Goal: Transaction & Acquisition: Purchase product/service

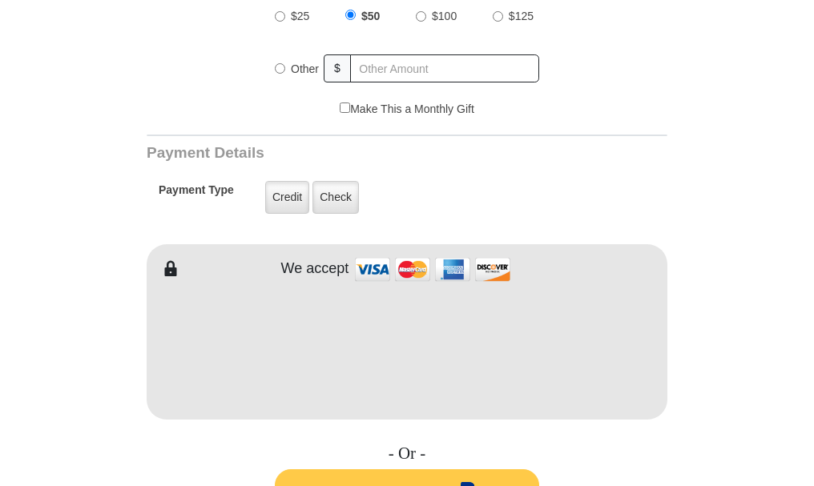
scroll to position [479, 0]
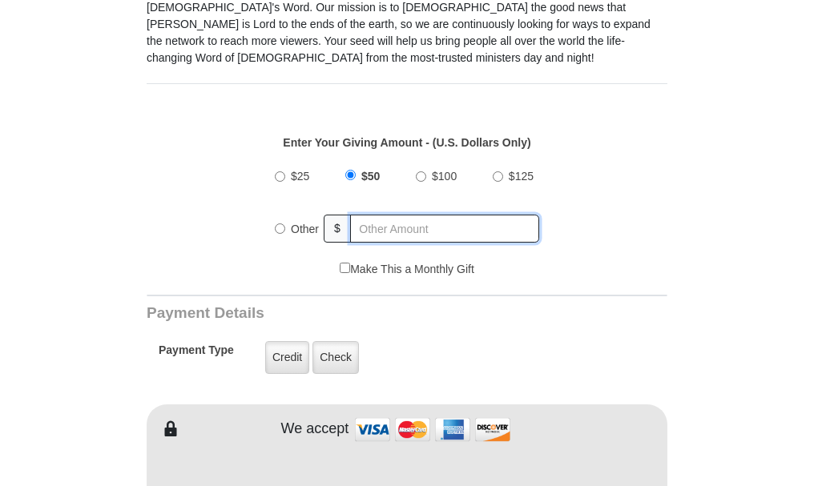
radio input "true"
click at [356, 217] on input "text" at bounding box center [445, 229] width 187 height 28
type input "140"
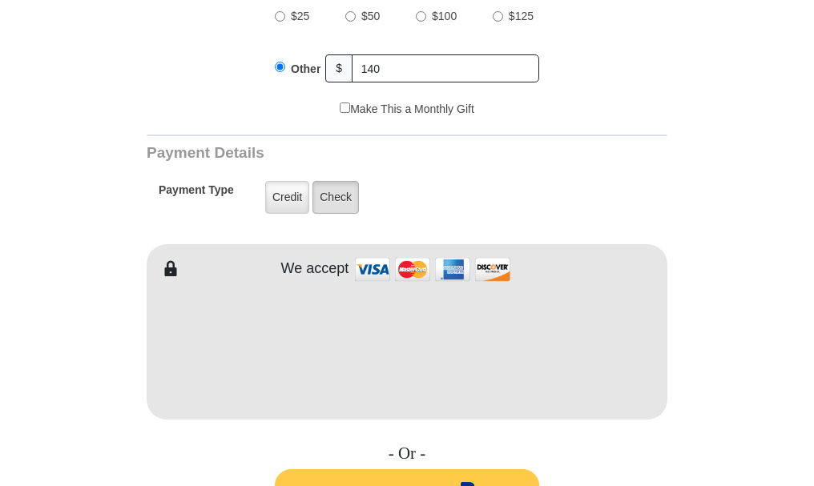
click at [331, 181] on label "Check" at bounding box center [335, 197] width 46 height 33
click at [0, 0] on input "Check" at bounding box center [0, 0] width 0 height 0
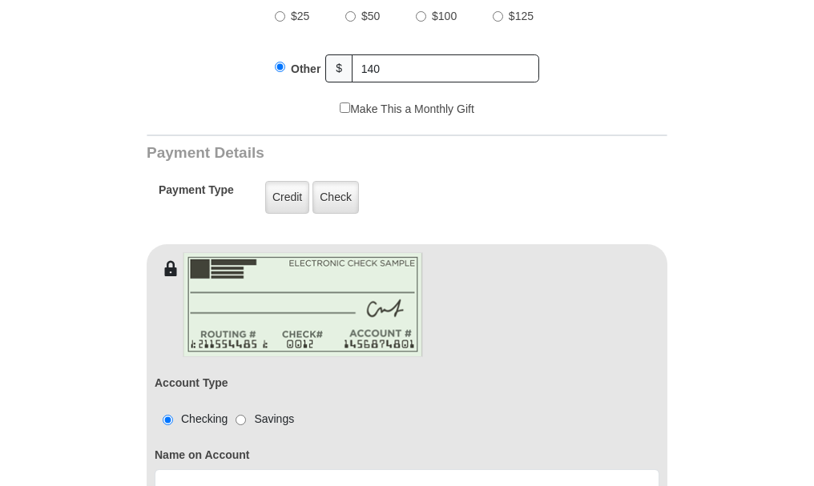
scroll to position [799, 0]
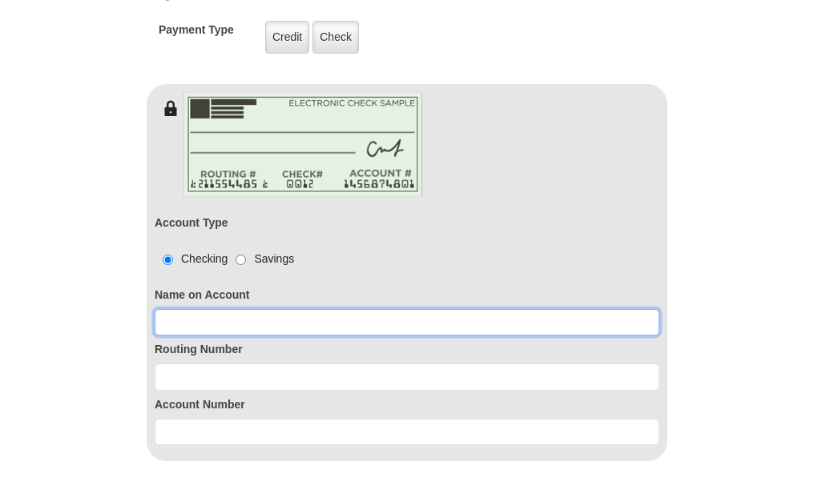
click at [190, 309] on input at bounding box center [407, 322] width 505 height 27
click at [189, 309] on input at bounding box center [407, 322] width 505 height 27
type input "a"
type input "[PERSON_NAME]"
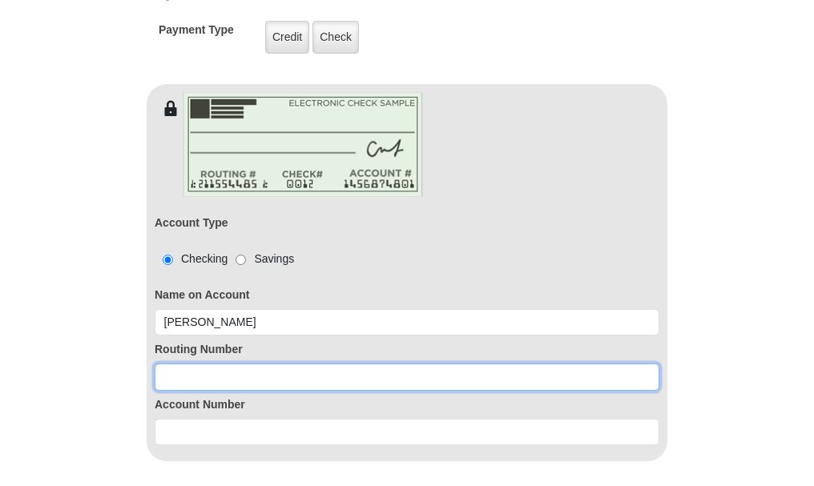
click at [205, 364] on input at bounding box center [407, 377] width 505 height 27
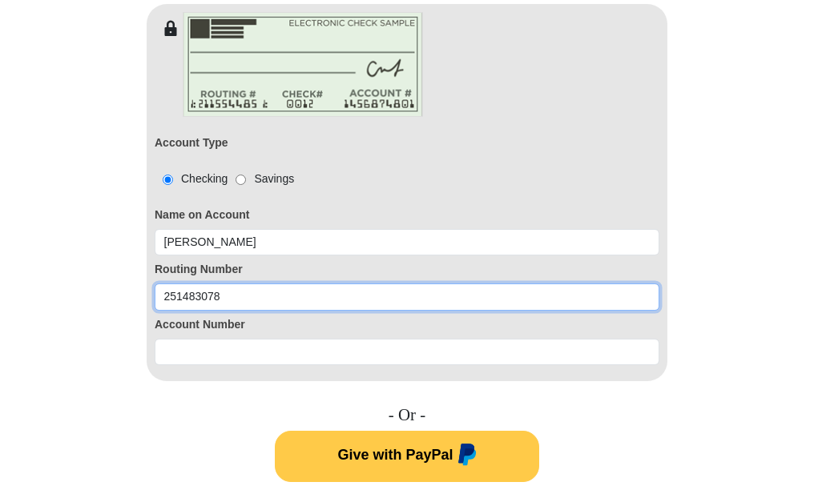
type input "251483078"
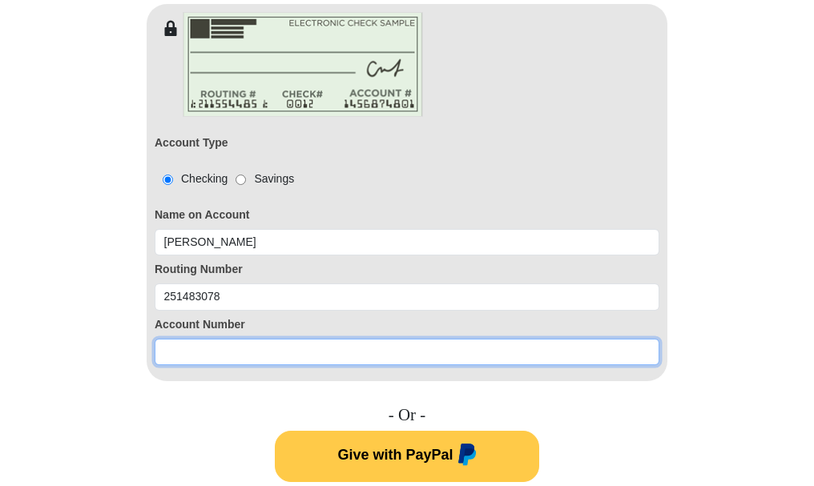
click at [226, 339] on input at bounding box center [407, 352] width 505 height 27
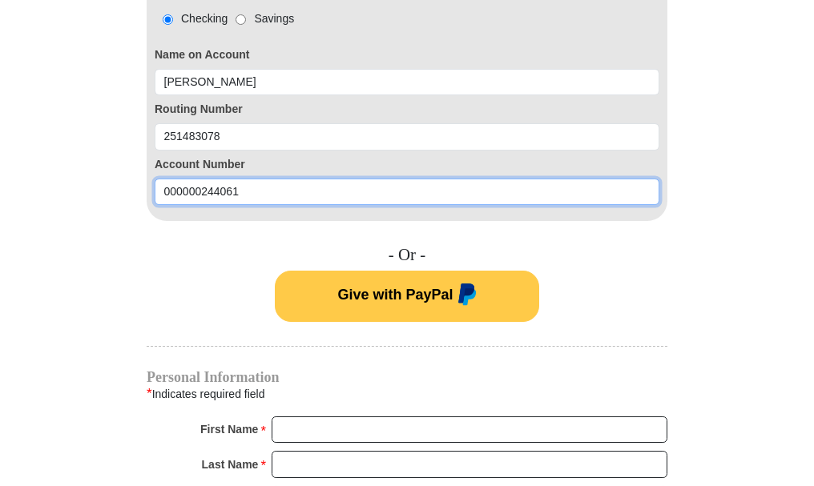
scroll to position [1200, 0]
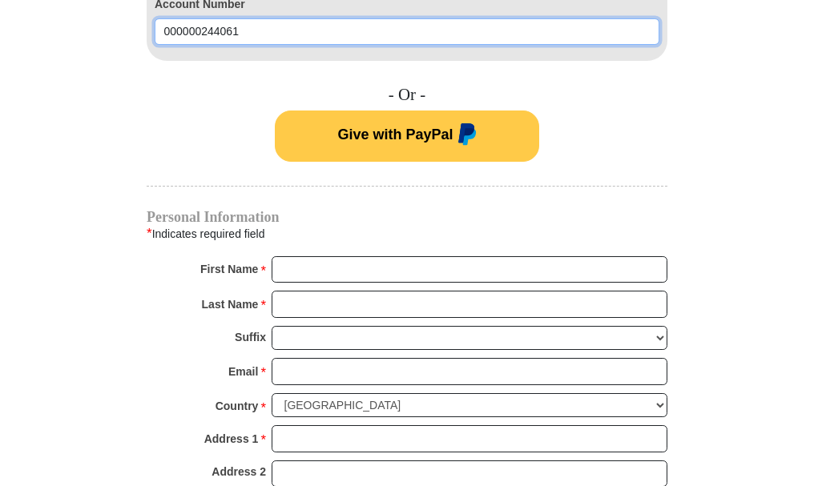
type input "000000244061"
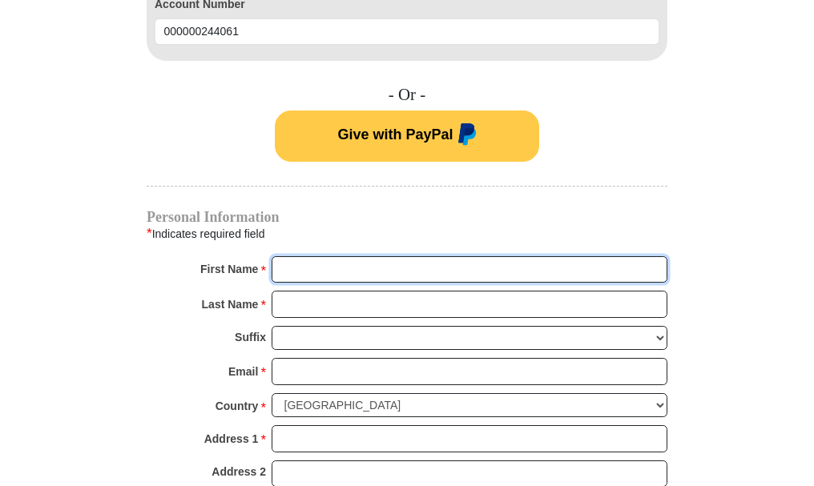
click at [309, 256] on input "First Name *" at bounding box center [470, 269] width 396 height 27
click at [310, 256] on input "First Name *" at bounding box center [470, 269] width 396 height 27
type input "[PERSON_NAME]"
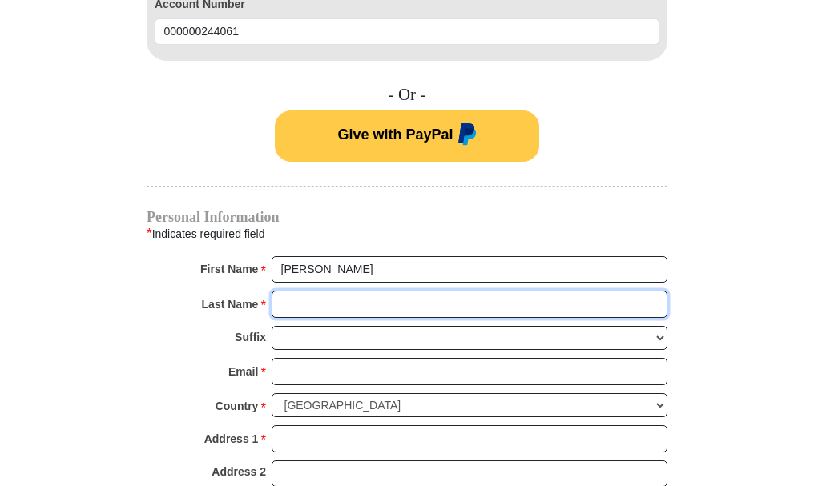
type input "[PERSON_NAME] III"
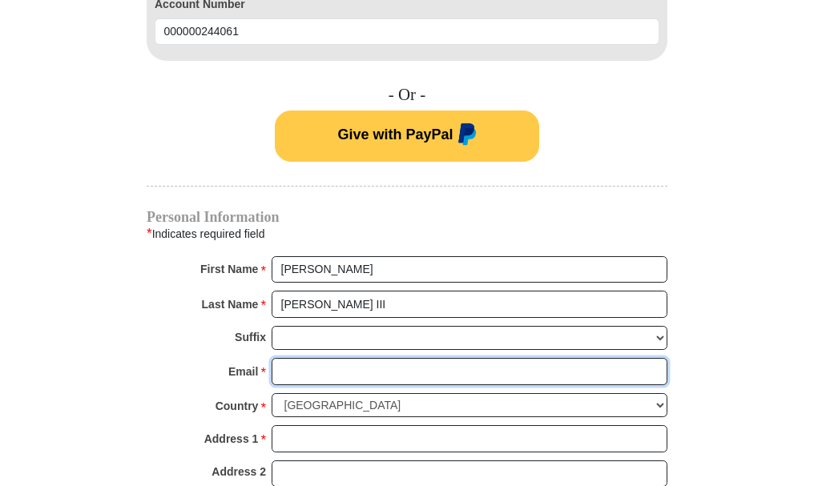
type input "[EMAIL_ADDRESS][DOMAIN_NAME]"
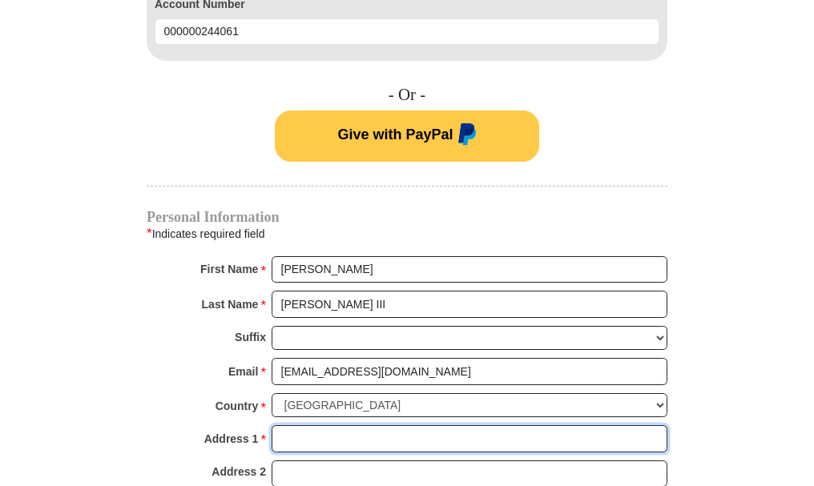
type input "[STREET_ADDRESS]"
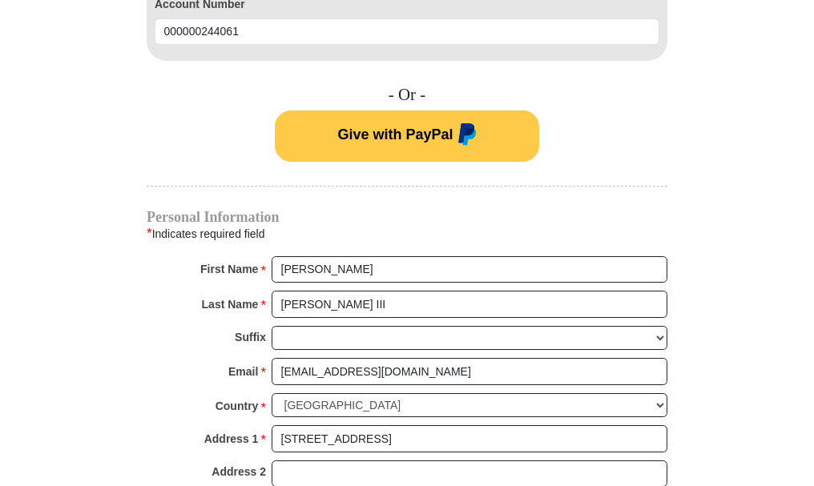
type input "Roanoke"
select select "VA"
type input "24017"
type input "5405299140"
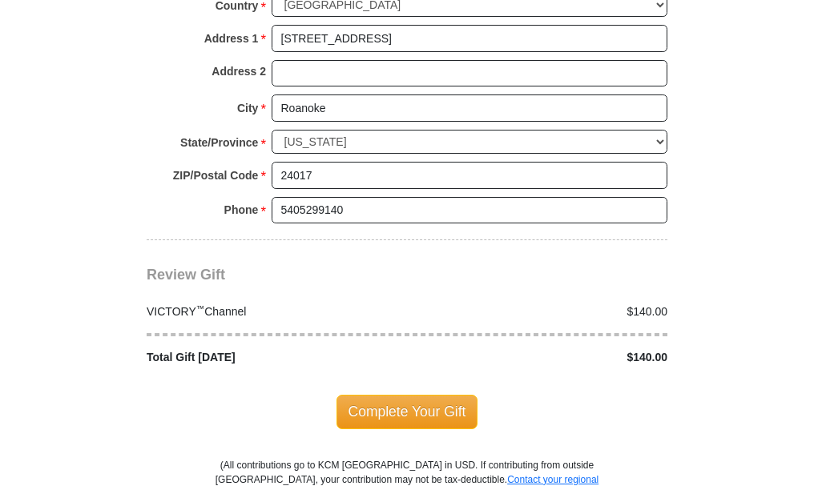
scroll to position [1680, 0]
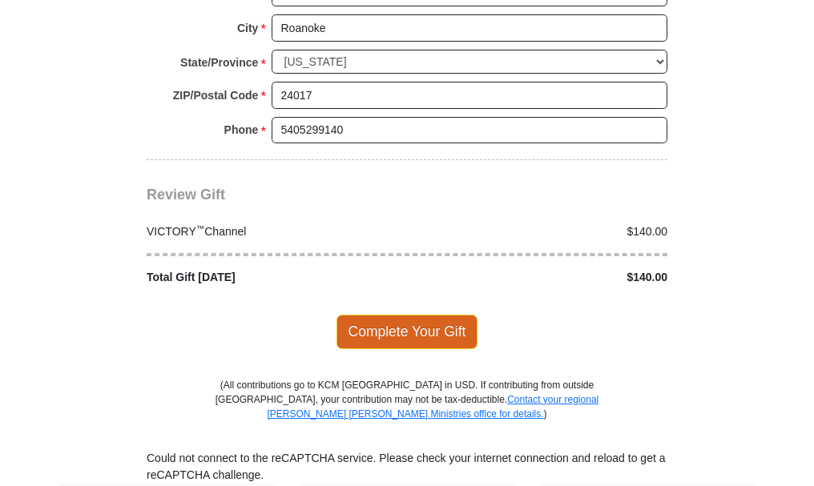
click at [368, 318] on span "Complete Your Gift" at bounding box center [407, 332] width 142 height 34
click at [0, 0] on div at bounding box center [0, 0] width 0 height 0
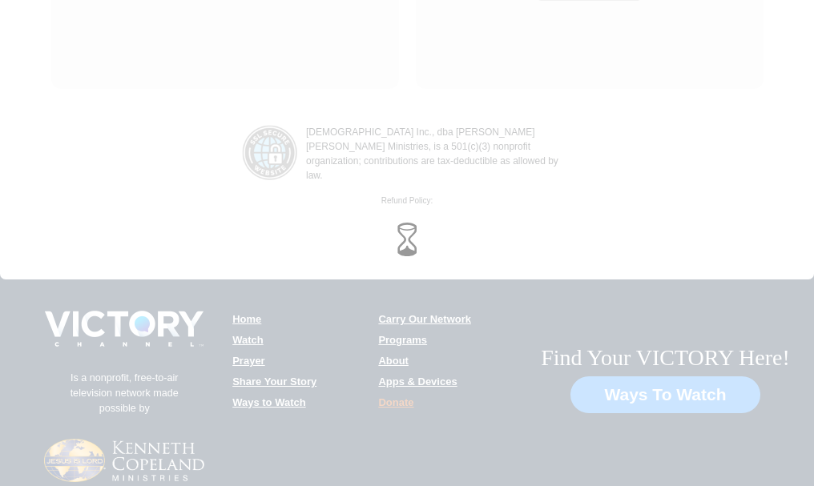
scroll to position [2820, 0]
